Goal: Transaction & Acquisition: Purchase product/service

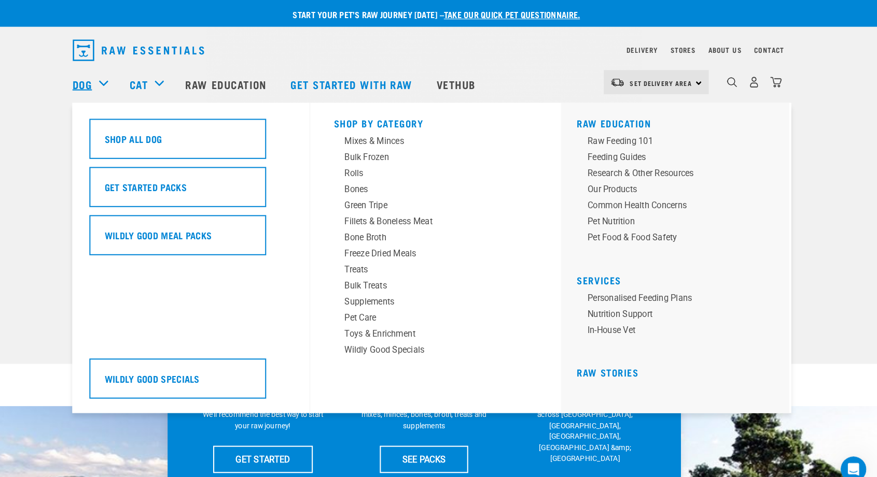
click at [114, 79] on link "Dog" at bounding box center [107, 82] width 19 height 16
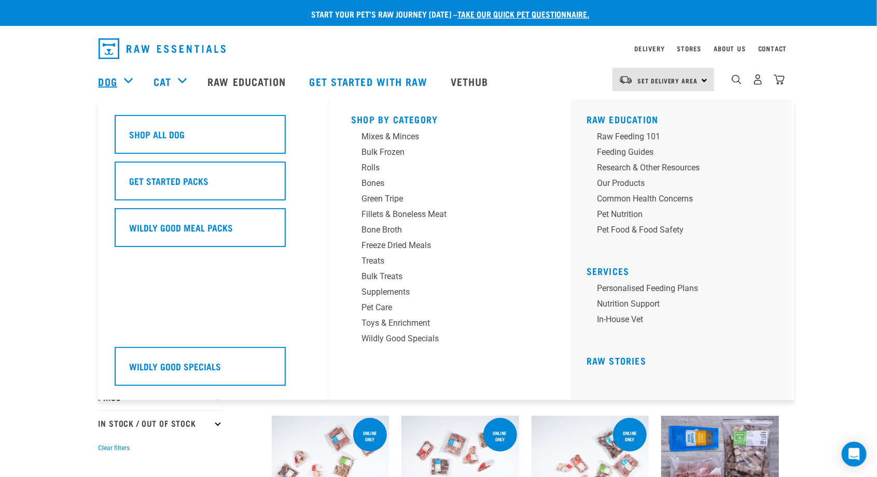
click at [115, 88] on link "Dog" at bounding box center [107, 82] width 19 height 16
click at [392, 133] on div "Mixes & Minces" at bounding box center [442, 137] width 162 height 12
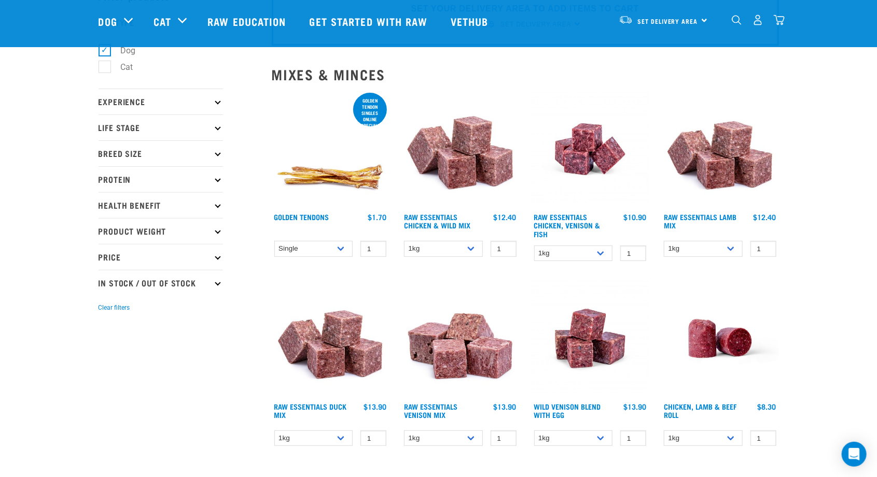
scroll to position [63, 0]
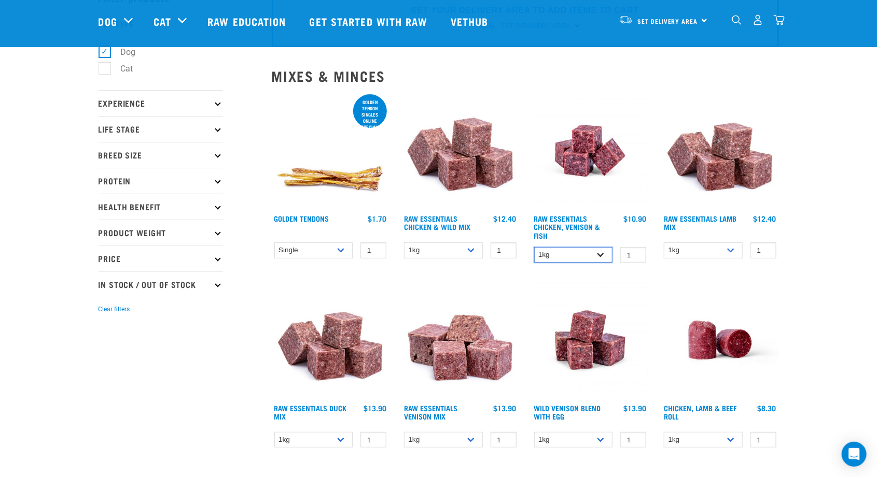
click at [602, 255] on select "1kg 3kg" at bounding box center [573, 255] width 79 height 16
click at [600, 254] on select "1kg 3kg" at bounding box center [573, 255] width 79 height 16
click at [666, 295] on img at bounding box center [720, 340] width 118 height 118
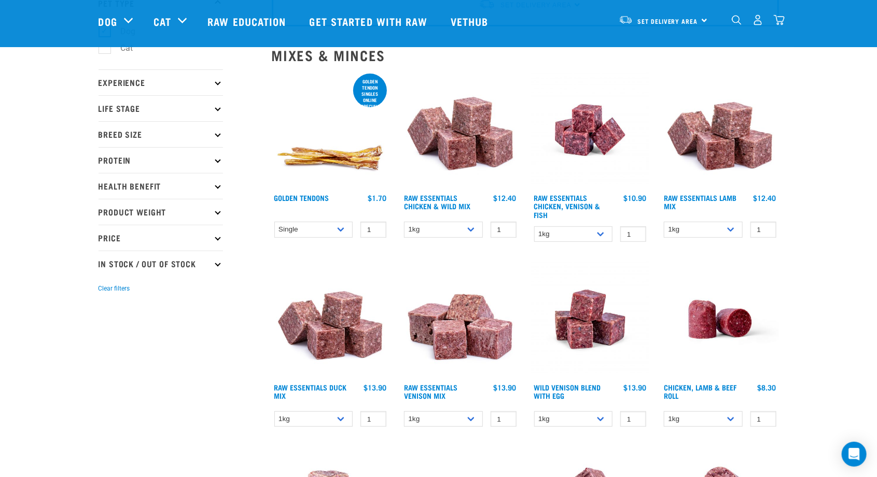
scroll to position [112, 0]
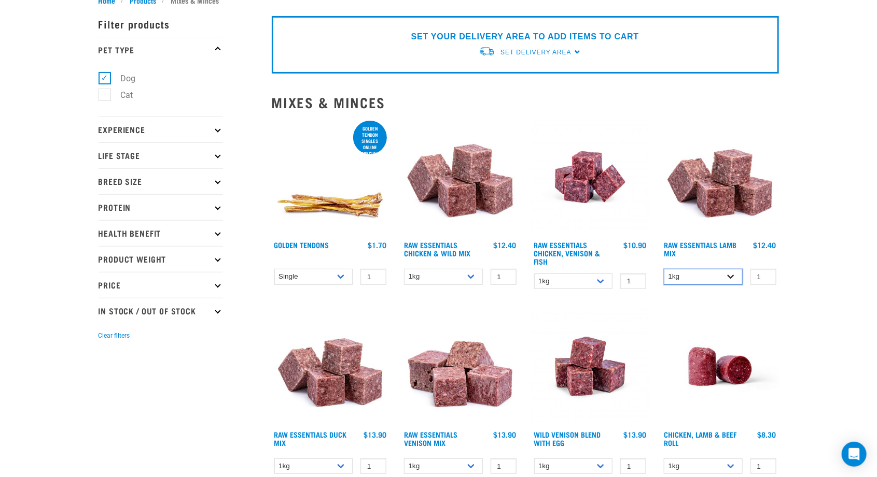
click at [734, 277] on select "1kg 3kg Bulk (10kg)" at bounding box center [703, 277] width 79 height 16
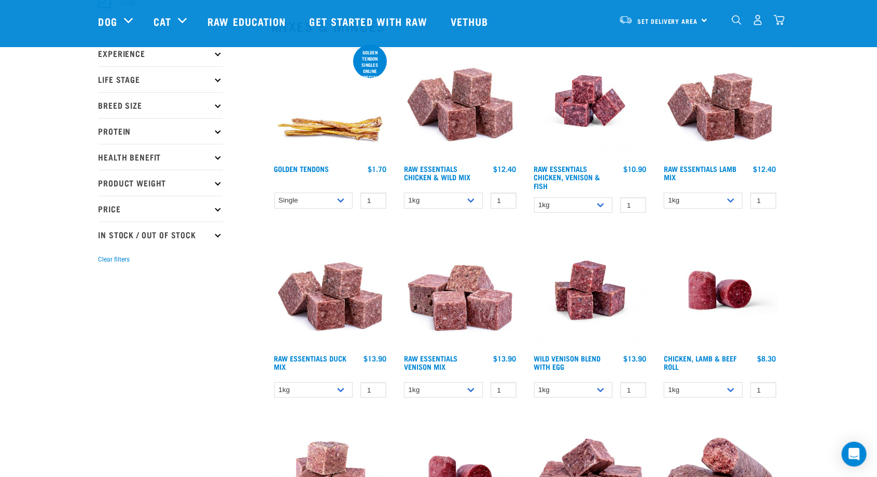
scroll to position [115, 0]
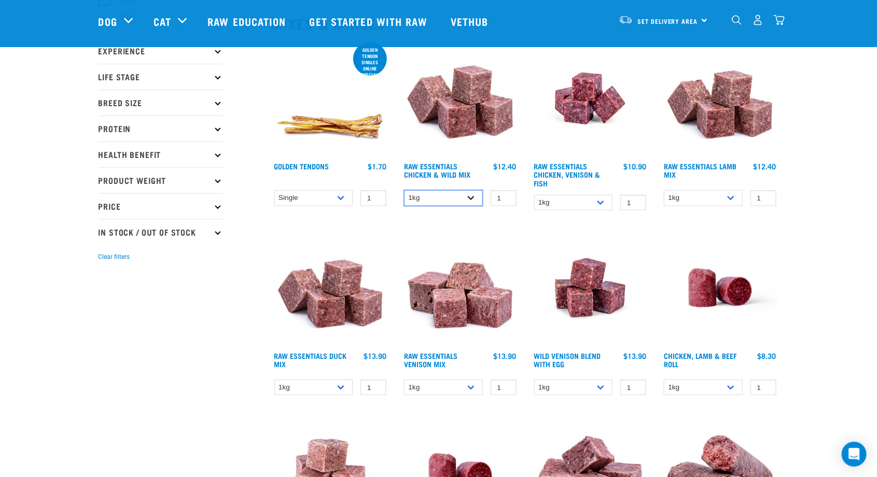
click at [470, 200] on select "1kg 3kg Bulk (10kg)" at bounding box center [443, 198] width 79 height 16
click at [404, 190] on select "1kg 3kg Bulk (10kg)" at bounding box center [443, 198] width 79 height 16
click at [471, 198] on select "1kg 3kg Bulk (10kg)" at bounding box center [443, 198] width 79 height 16
click at [404, 190] on select "1kg 3kg Bulk (10kg)" at bounding box center [443, 198] width 79 height 16
click at [479, 200] on select "1kg 3kg Bulk (10kg)" at bounding box center [443, 198] width 79 height 16
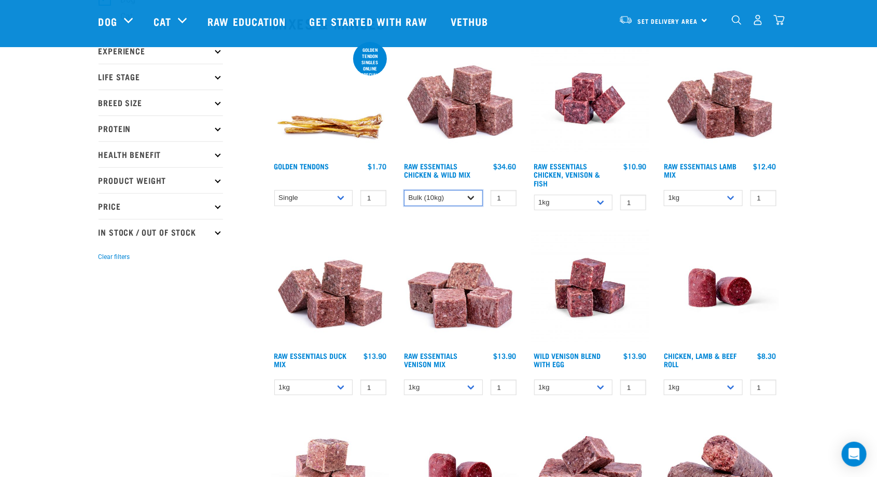
click at [404, 190] on select "1kg 3kg Bulk (10kg)" at bounding box center [443, 198] width 79 height 16
click at [471, 195] on select "1kg 3kg Bulk (10kg)" at bounding box center [443, 198] width 79 height 16
select select "709"
click at [404, 190] on select "1kg 3kg Bulk (10kg)" at bounding box center [443, 198] width 79 height 16
click at [601, 198] on select "1kg 3kg" at bounding box center [573, 203] width 79 height 16
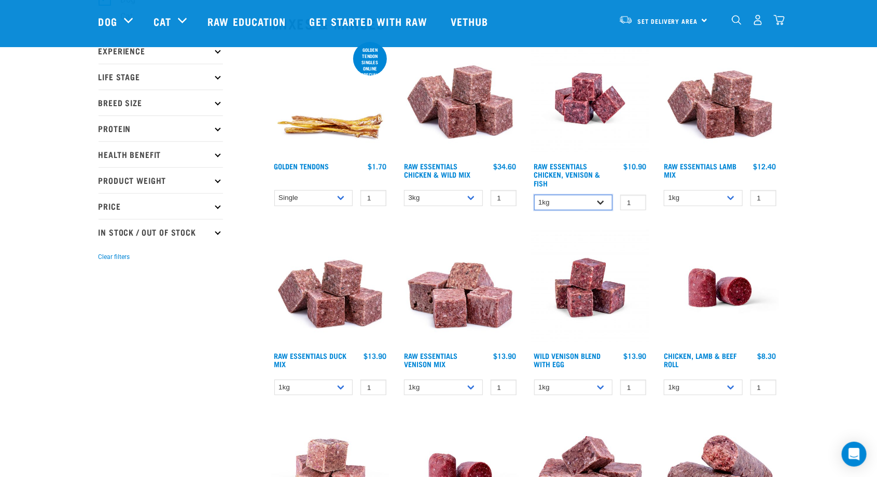
select select "28665"
click at [534, 195] on select "1kg 3kg" at bounding box center [573, 203] width 79 height 16
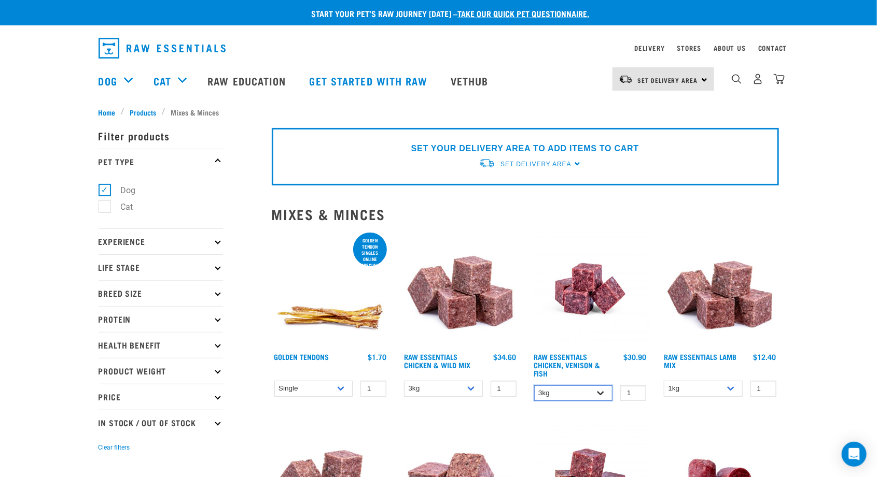
scroll to position [0, 0]
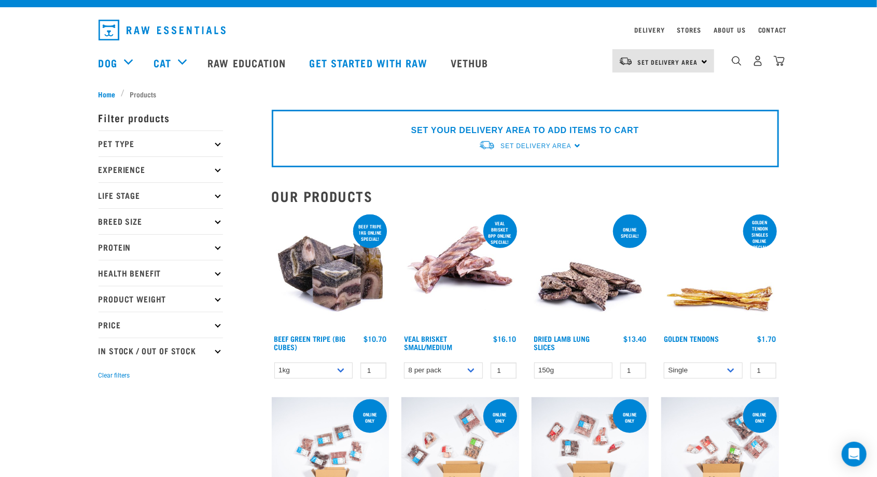
scroll to position [17, 0]
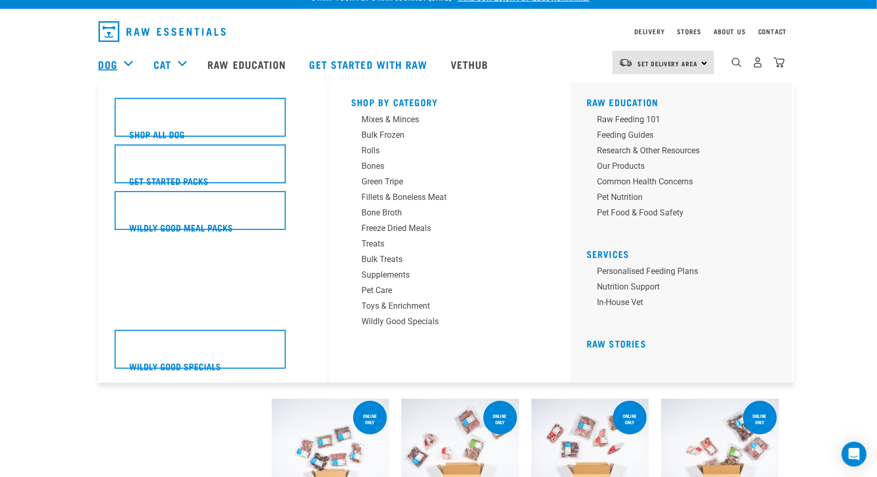
click at [116, 57] on link "Dog" at bounding box center [107, 65] width 19 height 16
click at [391, 117] on div "Mixes & Minces" at bounding box center [442, 120] width 162 height 12
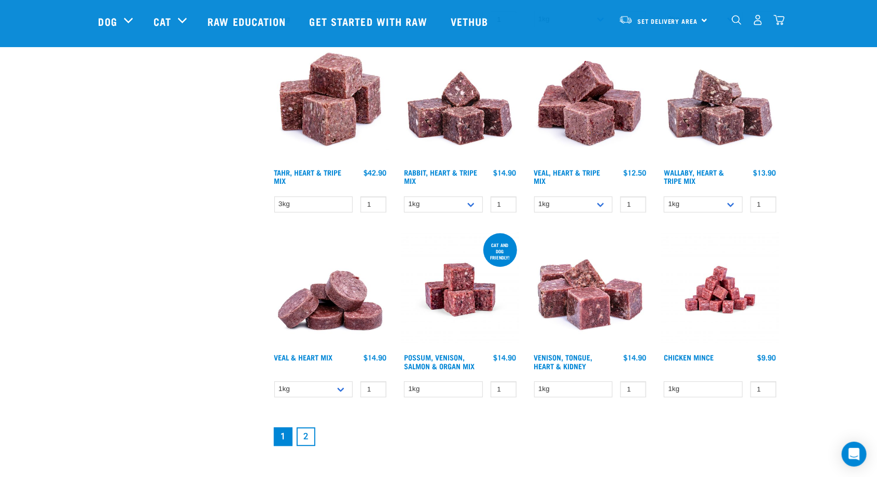
scroll to position [1224, 0]
click at [727, 386] on select "1kg" at bounding box center [703, 389] width 79 height 16
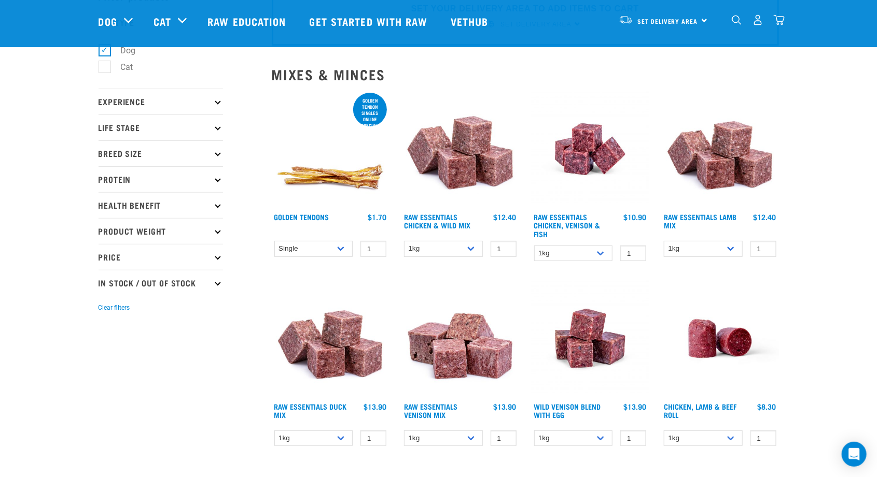
scroll to position [60, 0]
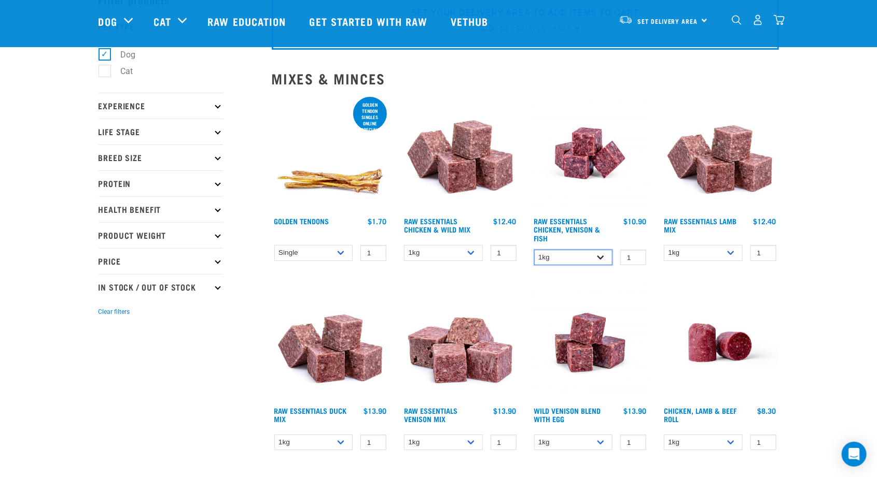
click at [601, 256] on select "1kg 3kg" at bounding box center [573, 258] width 79 height 16
select select "28665"
click at [534, 250] on select "1kg 3kg" at bounding box center [573, 258] width 79 height 16
